Goal: Book appointment/travel/reservation

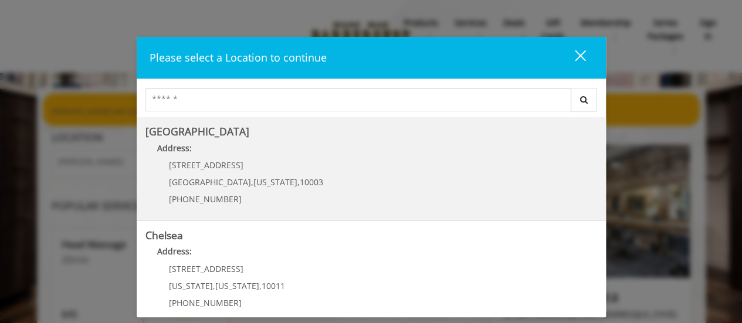
click at [394, 198] on Village "Greenwich Village Address: 60 E 8th St Manhattan , New York , 10003 (212) 598-1…" at bounding box center [371, 169] width 452 height 86
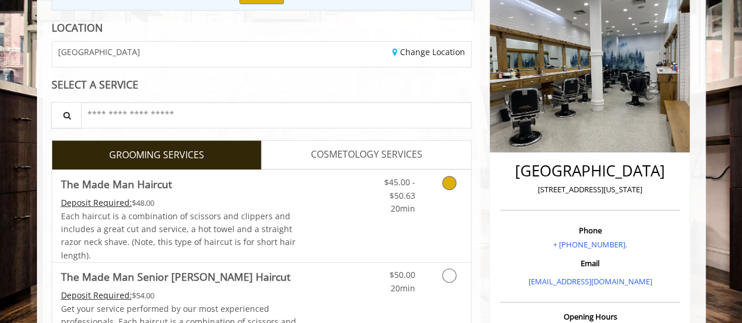
scroll to position [264, 0]
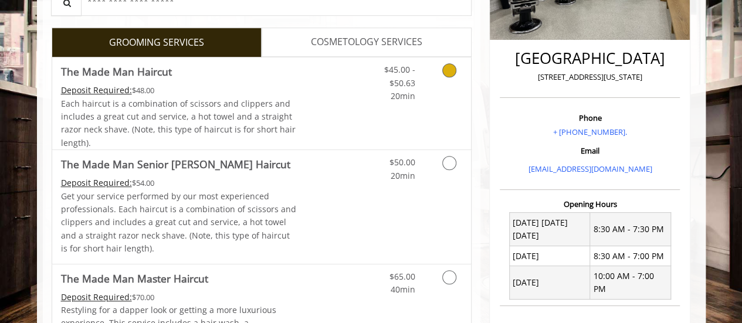
click at [445, 83] on link "Grooming services" at bounding box center [447, 79] width 30 height 45
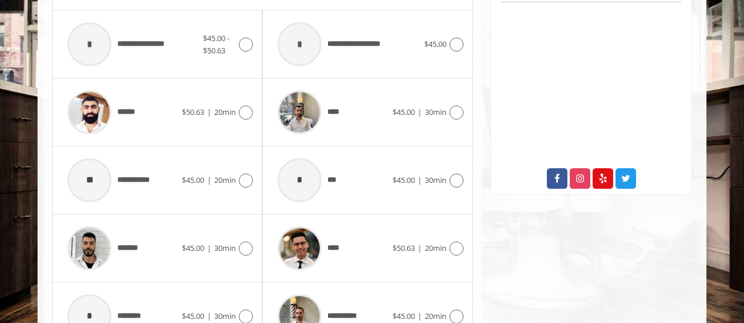
scroll to position [568, 0]
click at [216, 117] on div "****** $50.63 | 20min" at bounding box center [157, 112] width 191 height 56
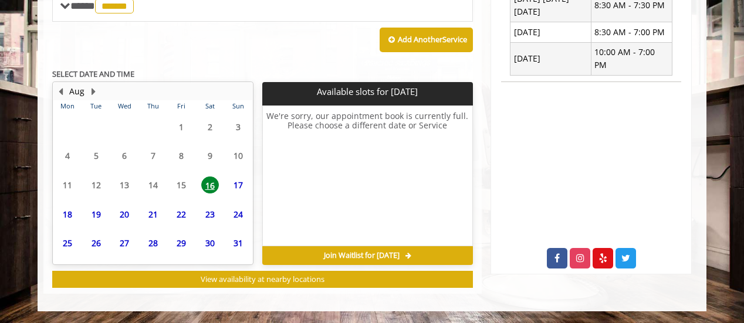
scroll to position [476, 0]
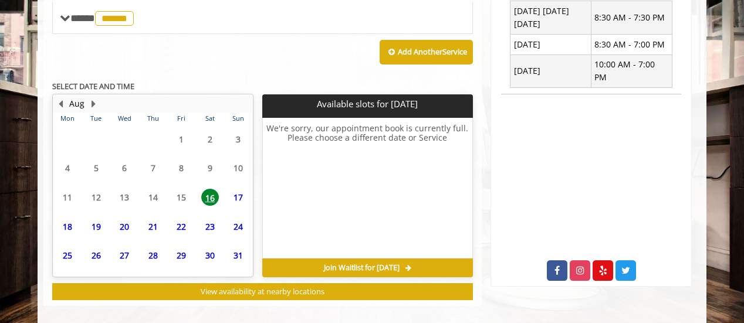
click at [237, 195] on span "17" at bounding box center [238, 197] width 18 height 17
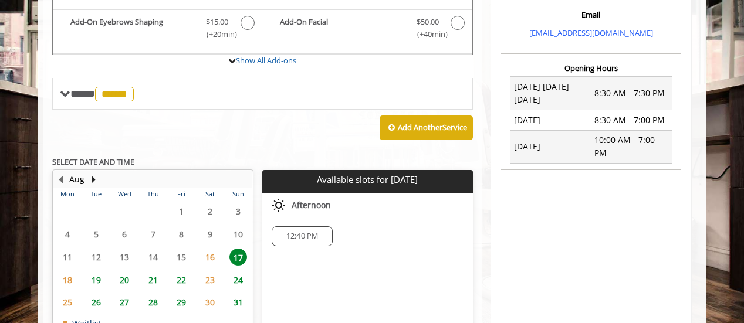
scroll to position [412, 0]
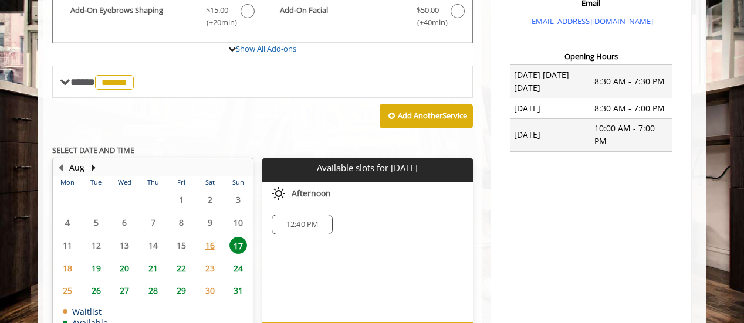
click at [309, 220] on span "12:40 PM" at bounding box center [302, 224] width 32 height 9
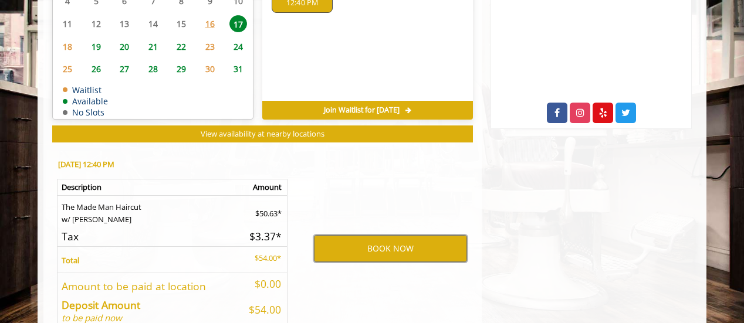
scroll to position [635, 0]
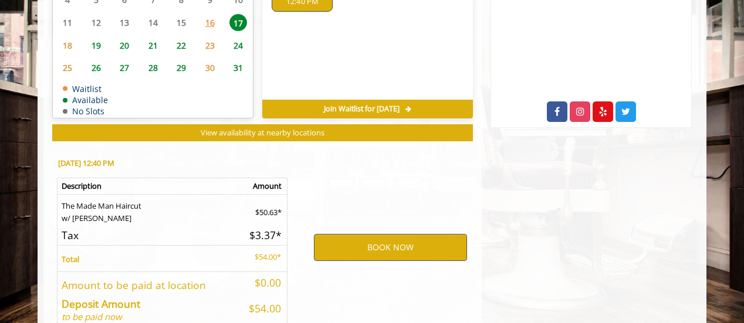
drag, startPoint x: 443, startPoint y: 195, endPoint x: 409, endPoint y: 250, distance: 65.1
click at [409, 250] on div "BOOK NOW" at bounding box center [390, 247] width 182 height 200
click at [409, 250] on button "BOOK NOW" at bounding box center [390, 247] width 153 height 27
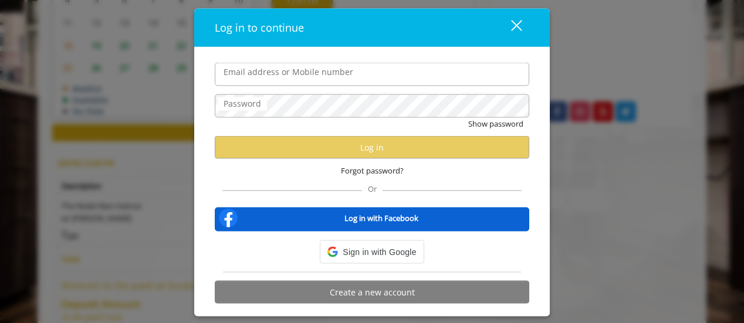
type input "**********"
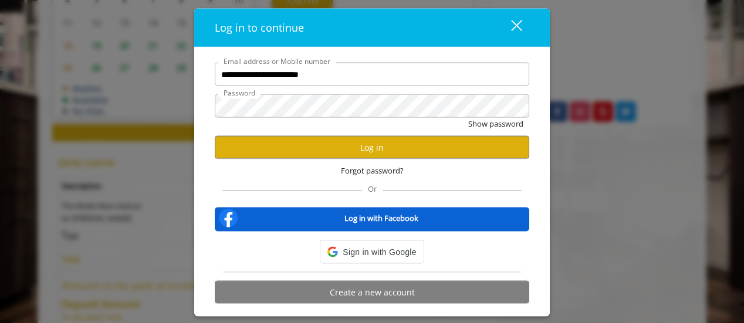
scroll to position [0, 0]
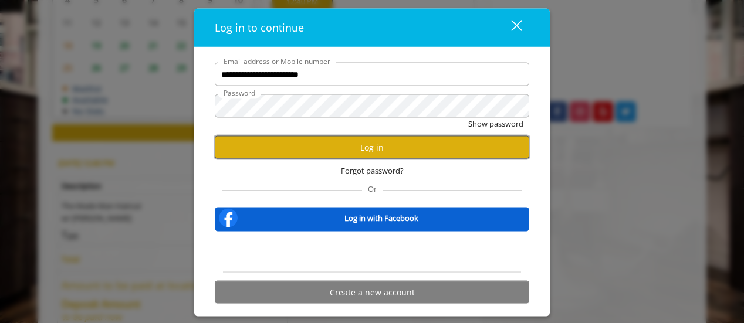
click at [397, 150] on button "Log in" at bounding box center [372, 147] width 314 height 23
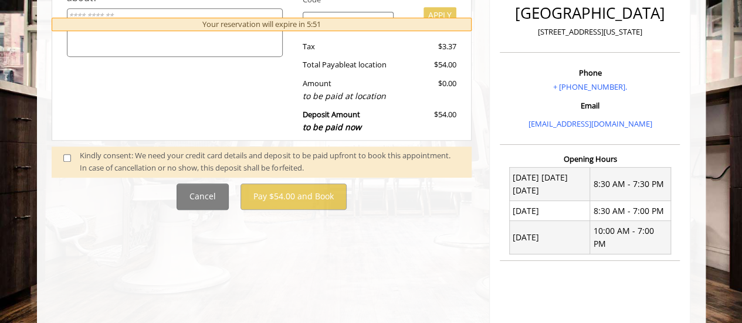
scroll to position [310, 0]
click at [62, 155] on span at bounding box center [72, 161] width 35 height 25
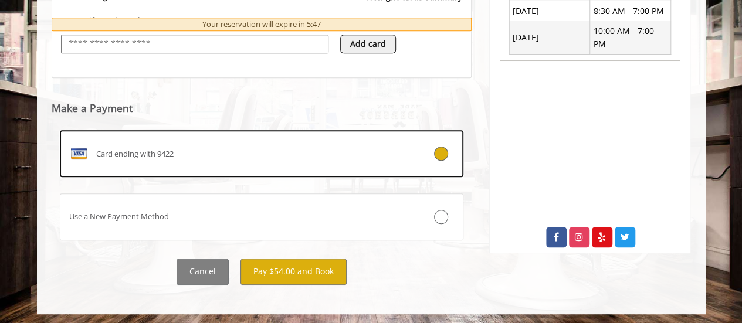
scroll to position [510, 0]
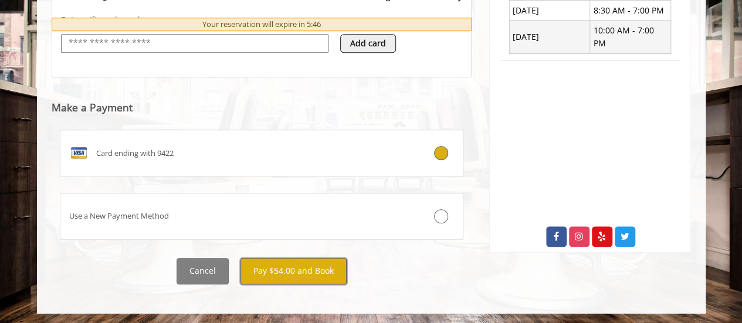
click at [312, 271] on button "Pay $54.00 and Book" at bounding box center [294, 271] width 106 height 26
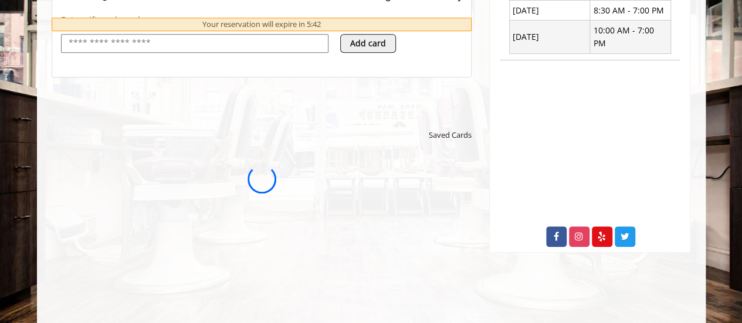
scroll to position [0, 0]
